Goal: Task Accomplishment & Management: Complete application form

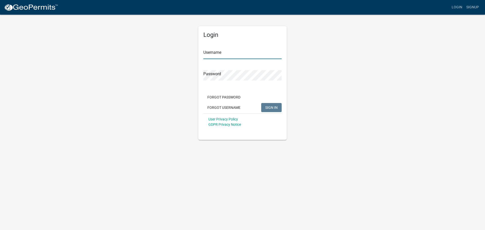
type input "Harvinstone, LLC"
click at [270, 106] on span "SIGN IN" at bounding box center [271, 107] width 12 height 4
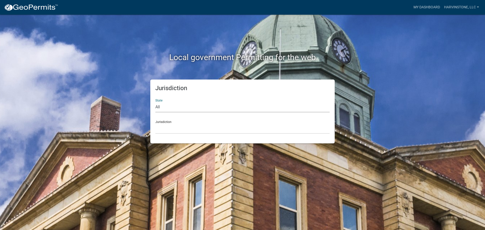
click at [223, 108] on select "All [US_STATE] [US_STATE] [US_STATE] [US_STATE] [US_STATE] [US_STATE] [US_STATE…" at bounding box center [242, 107] width 174 height 10
select select "[US_STATE]"
click at [155, 102] on select "All [US_STATE] [US_STATE] [US_STATE] [US_STATE] [US_STATE] [US_STATE] [US_STATE…" at bounding box center [242, 107] width 174 height 10
click at [201, 129] on select "[GEOGRAPHIC_DATA], [US_STATE] [GEOGRAPHIC_DATA], [US_STATE]" at bounding box center [242, 128] width 174 height 10
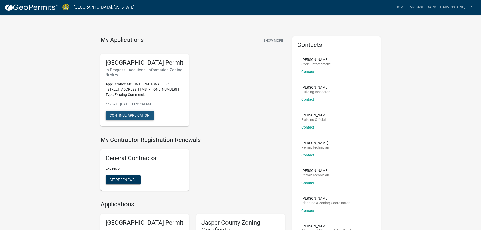
click at [143, 119] on button "Continue Application" at bounding box center [130, 115] width 48 height 9
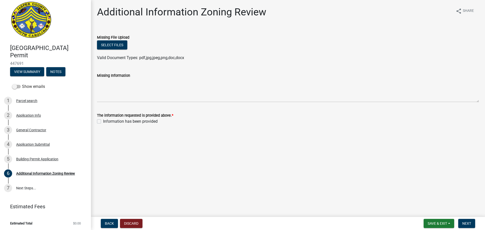
scroll to position [5, 0]
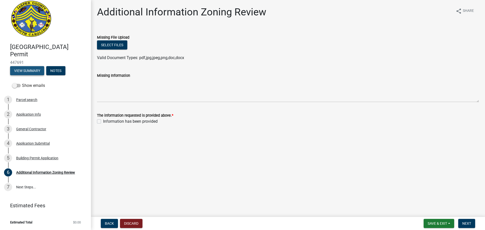
click at [27, 70] on button "View Summary" at bounding box center [27, 70] width 34 height 9
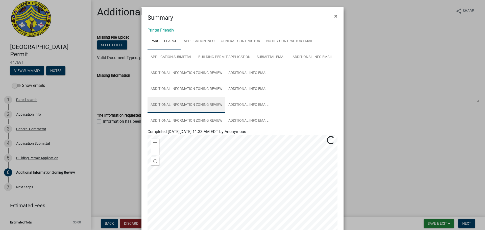
click at [202, 104] on link "Additional Information Zoning Review" at bounding box center [186, 105] width 78 height 16
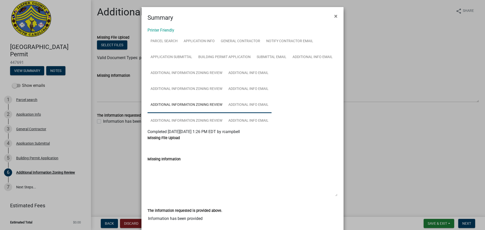
click at [240, 106] on link "Additional info email" at bounding box center [248, 105] width 46 height 16
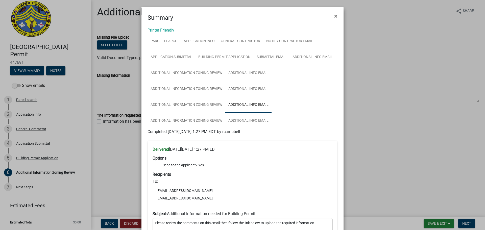
scroll to position [25, 0]
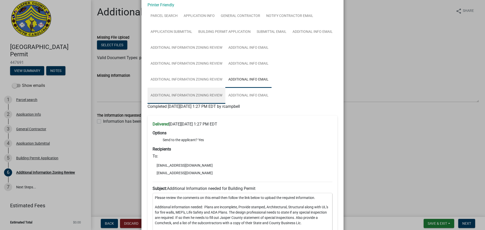
click at [191, 96] on link "Additional Information Zoning Review" at bounding box center [186, 96] width 78 height 16
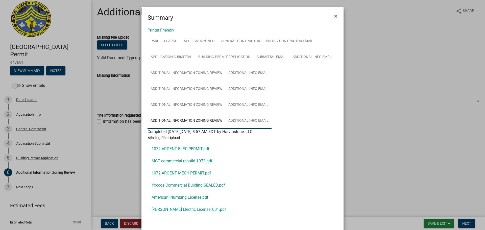
click at [236, 121] on link "Additional info email" at bounding box center [248, 121] width 46 height 16
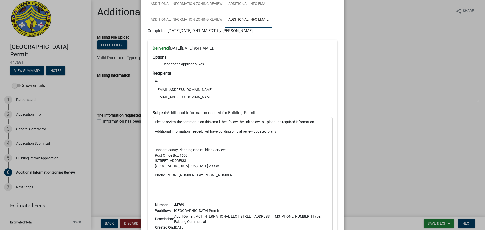
scroll to position [76, 0]
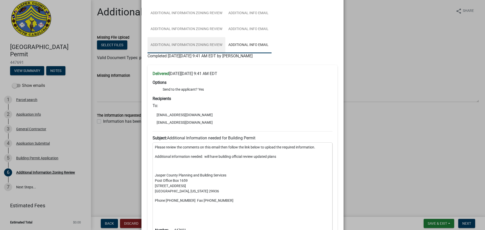
click at [202, 44] on link "Additional Information Zoning Review" at bounding box center [186, 45] width 78 height 16
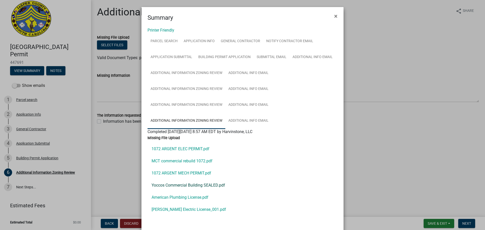
click at [191, 186] on link "Yoccos Commercial Building SEALED.pdf" at bounding box center [242, 185] width 190 height 12
click at [217, 106] on link "Additional Information Zoning Review" at bounding box center [186, 105] width 78 height 16
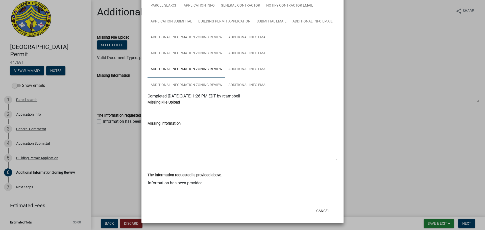
scroll to position [10, 0]
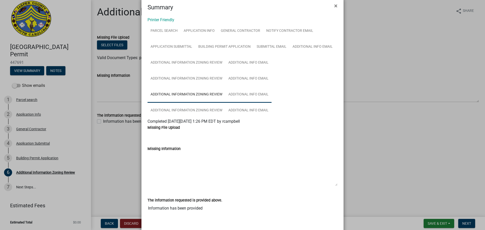
click at [239, 96] on link "Additional info email" at bounding box center [248, 95] width 46 height 16
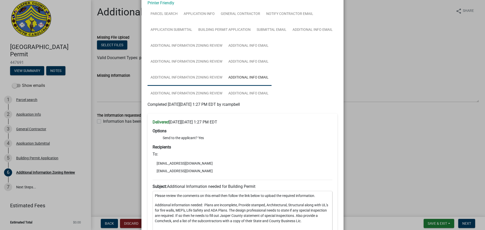
scroll to position [25, 0]
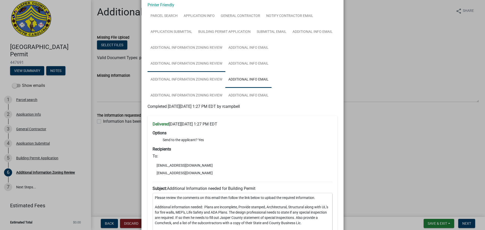
click at [210, 64] on link "Additional Information Zoning Review" at bounding box center [186, 64] width 78 height 16
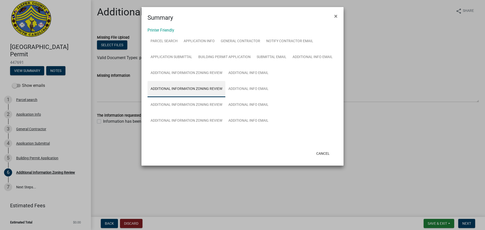
scroll to position [0, 0]
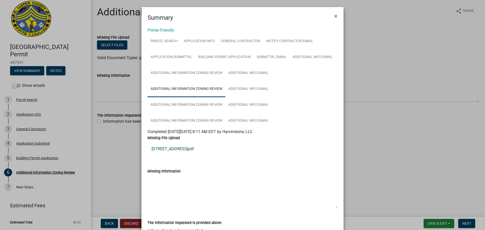
click at [182, 149] on link "[STREET_ADDRESS]pdf" at bounding box center [242, 149] width 190 height 12
